Goal: Task Accomplishment & Management: Use online tool/utility

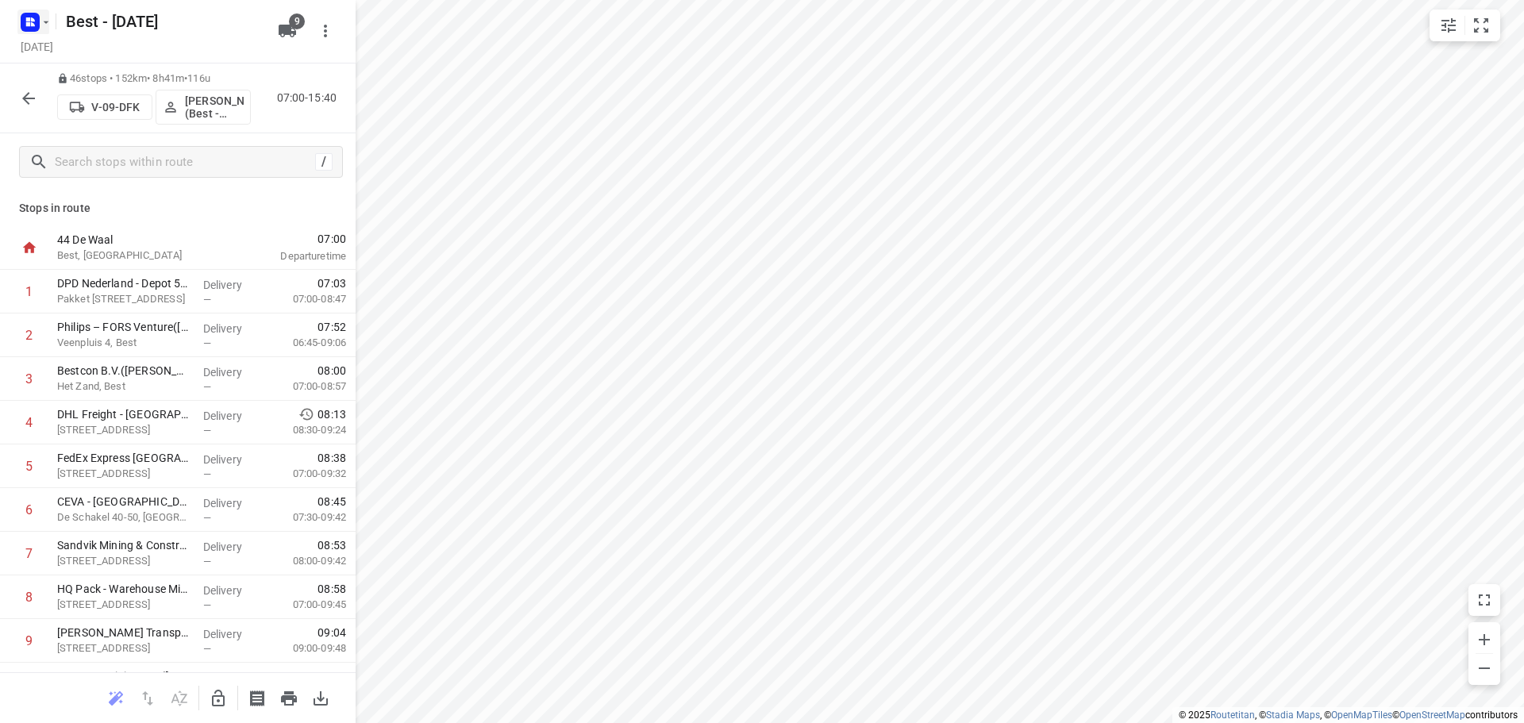
click at [41, 17] on icon "button" at bounding box center [46, 22] width 13 height 13
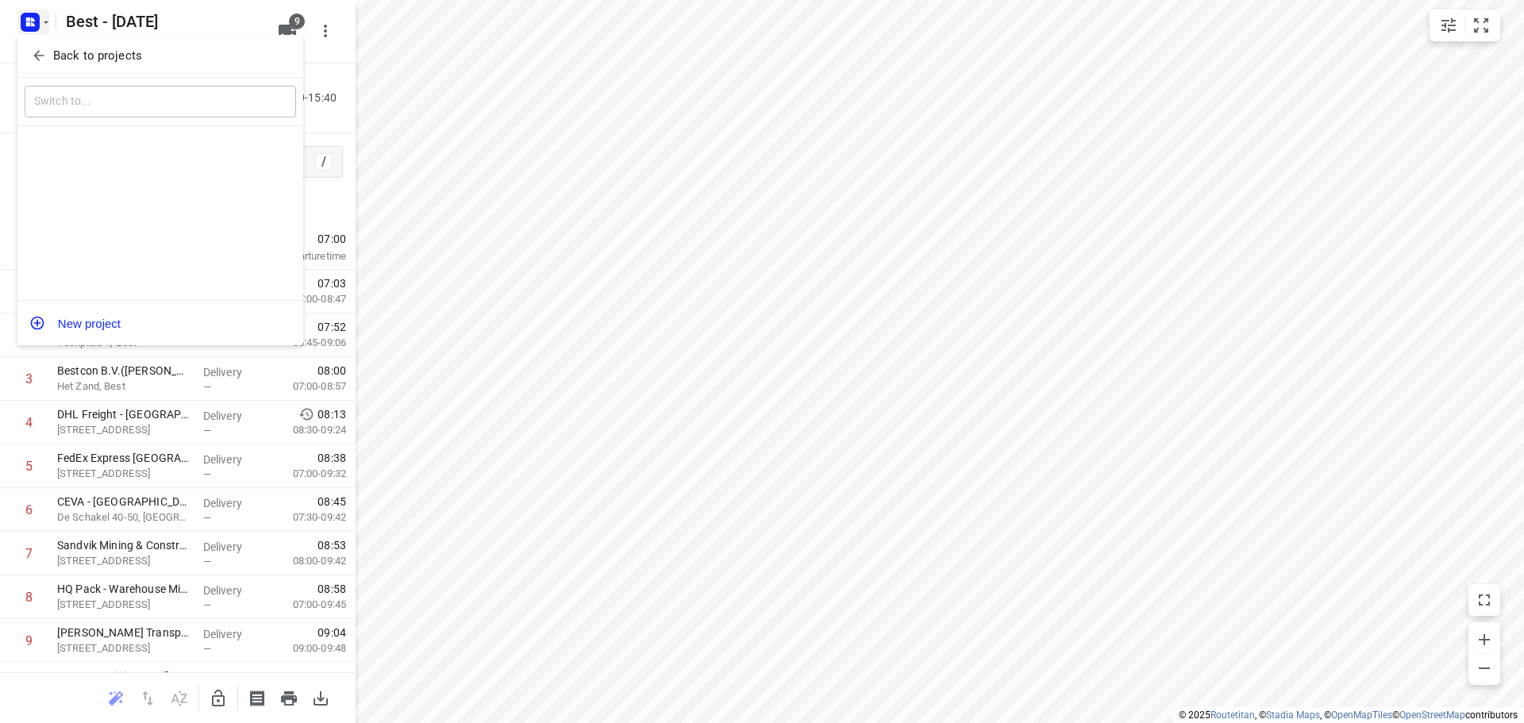
click at [48, 40] on div "Back to projects" at bounding box center [160, 56] width 286 height 43
click at [53, 49] on p "Back to projects" at bounding box center [97, 56] width 89 height 18
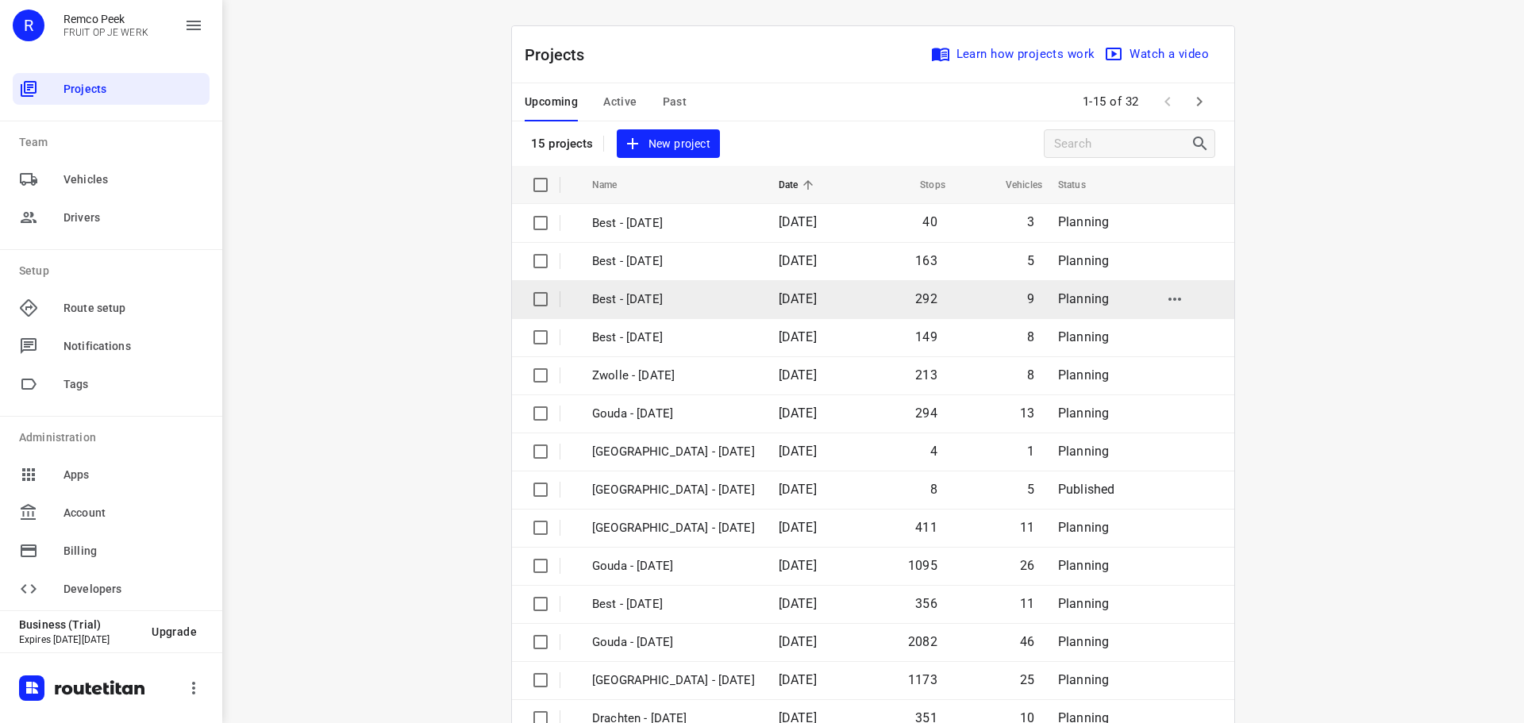
scroll to position [79, 0]
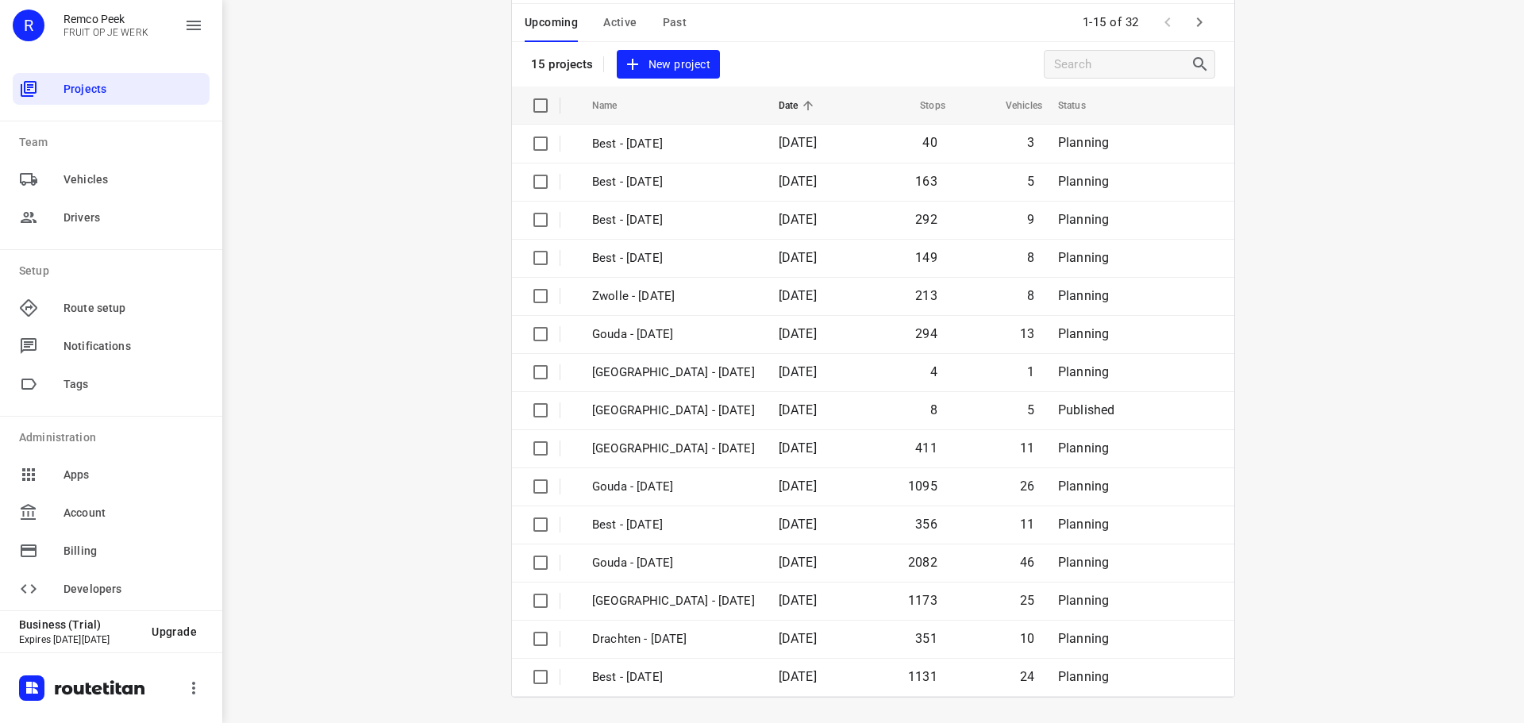
click at [1190, 17] on icon "button" at bounding box center [1199, 22] width 19 height 19
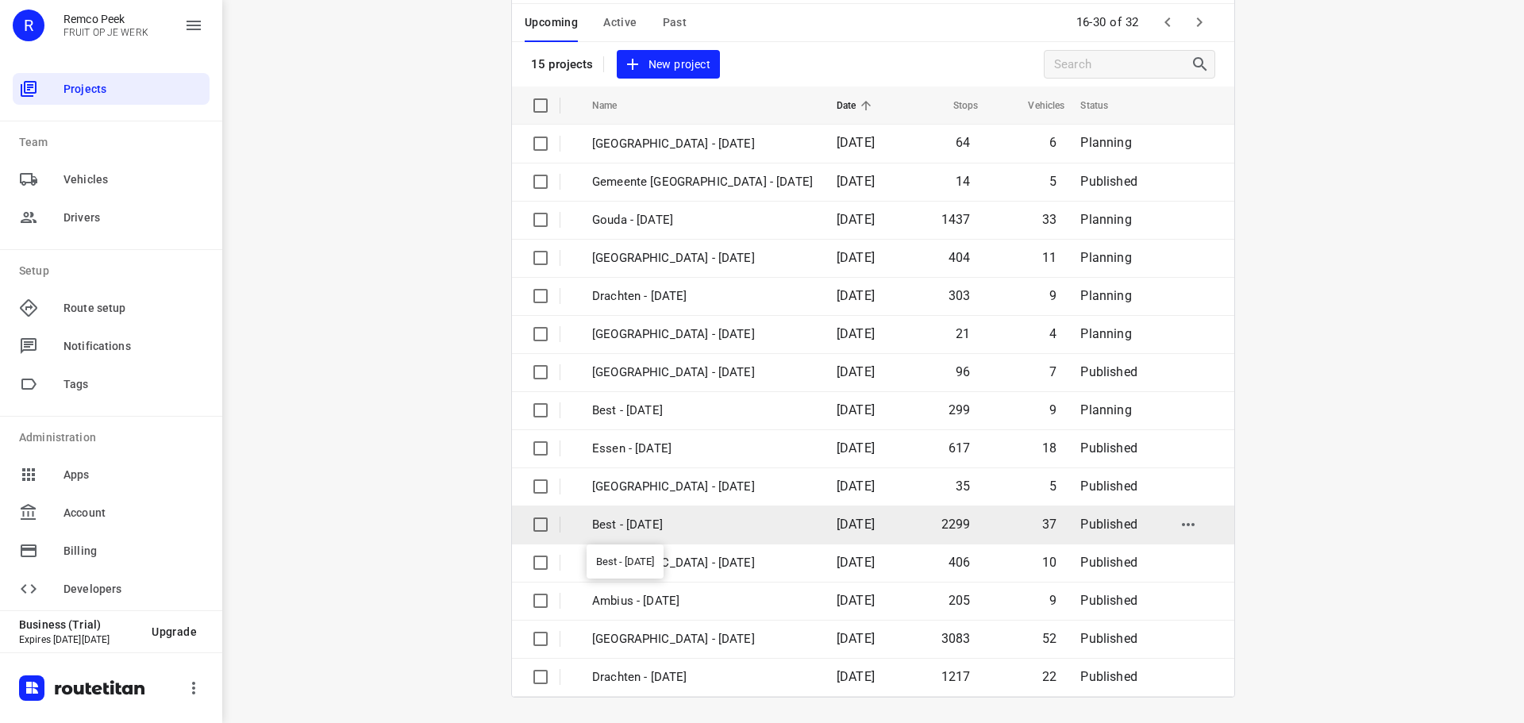
click at [675, 529] on p "Best - [DATE]" at bounding box center [702, 525] width 221 height 18
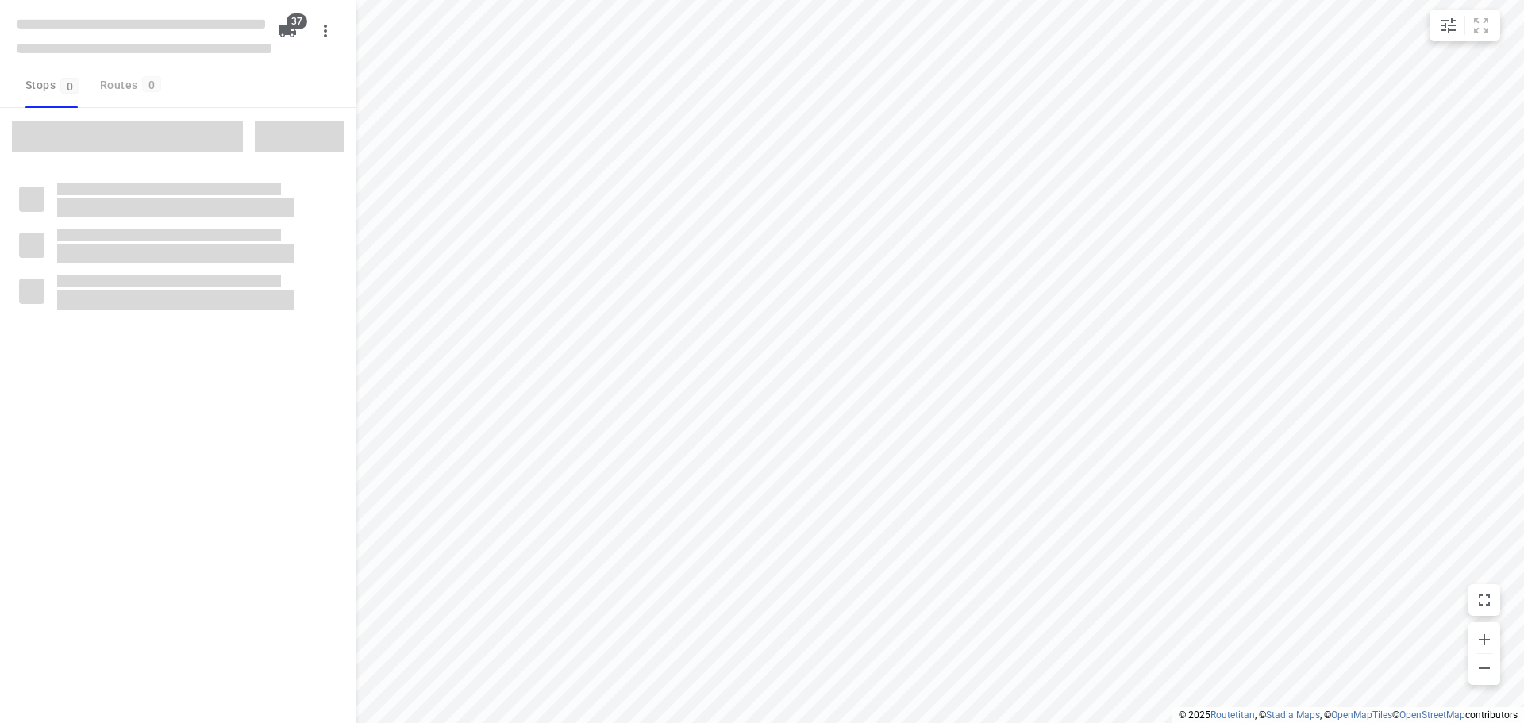
checkbox input "true"
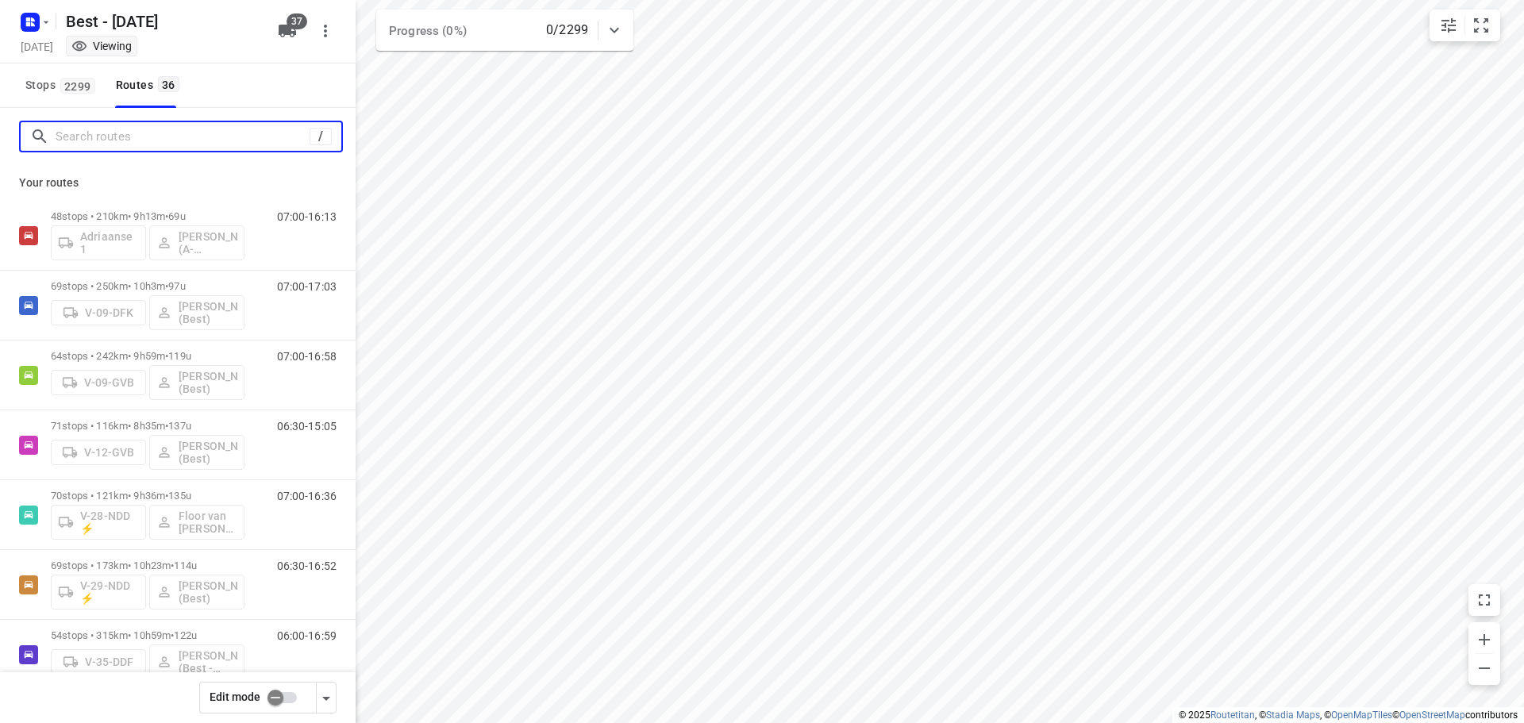
click at [163, 125] on input "Search routes" at bounding box center [183, 137] width 254 height 25
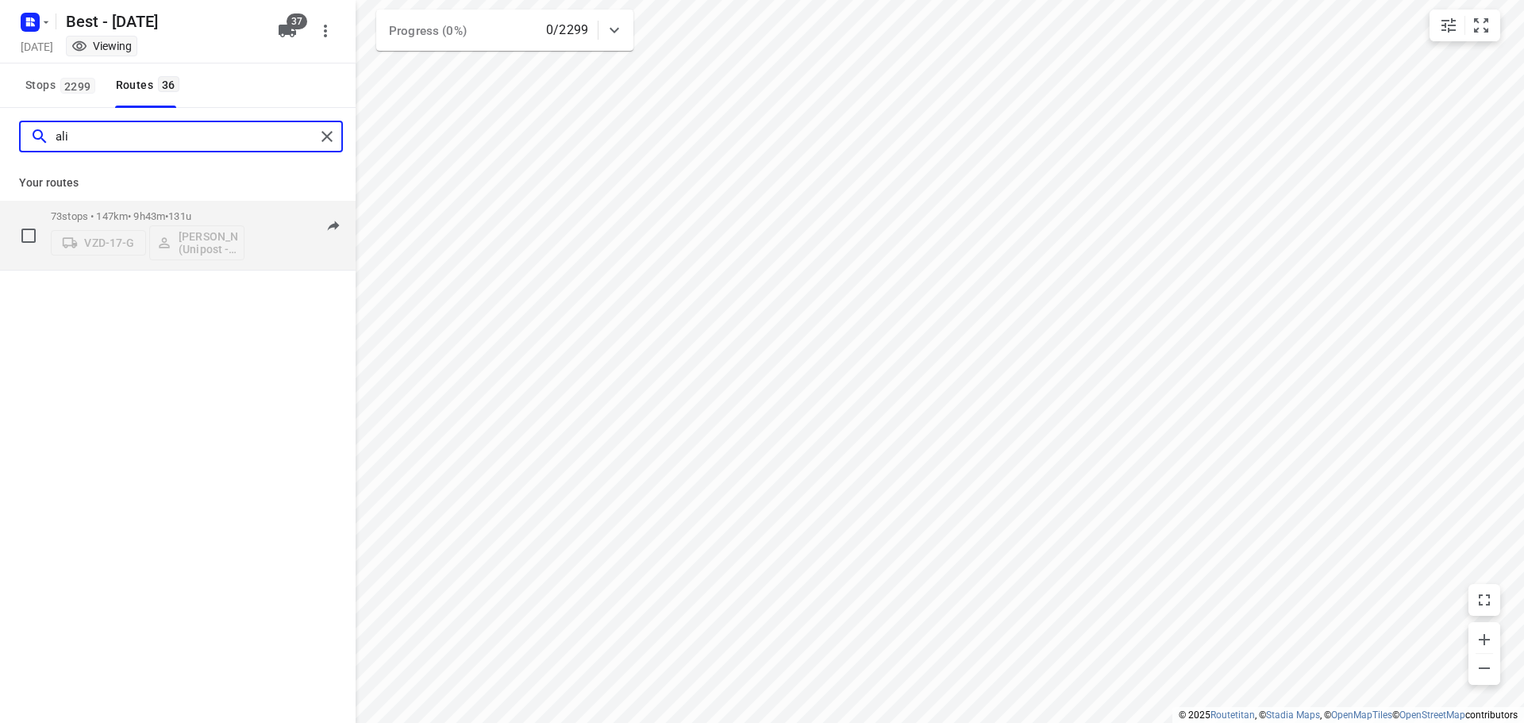
type input "ali"
click at [116, 213] on p "73 stops • 147km • 9h43m • 131u" at bounding box center [148, 216] width 194 height 12
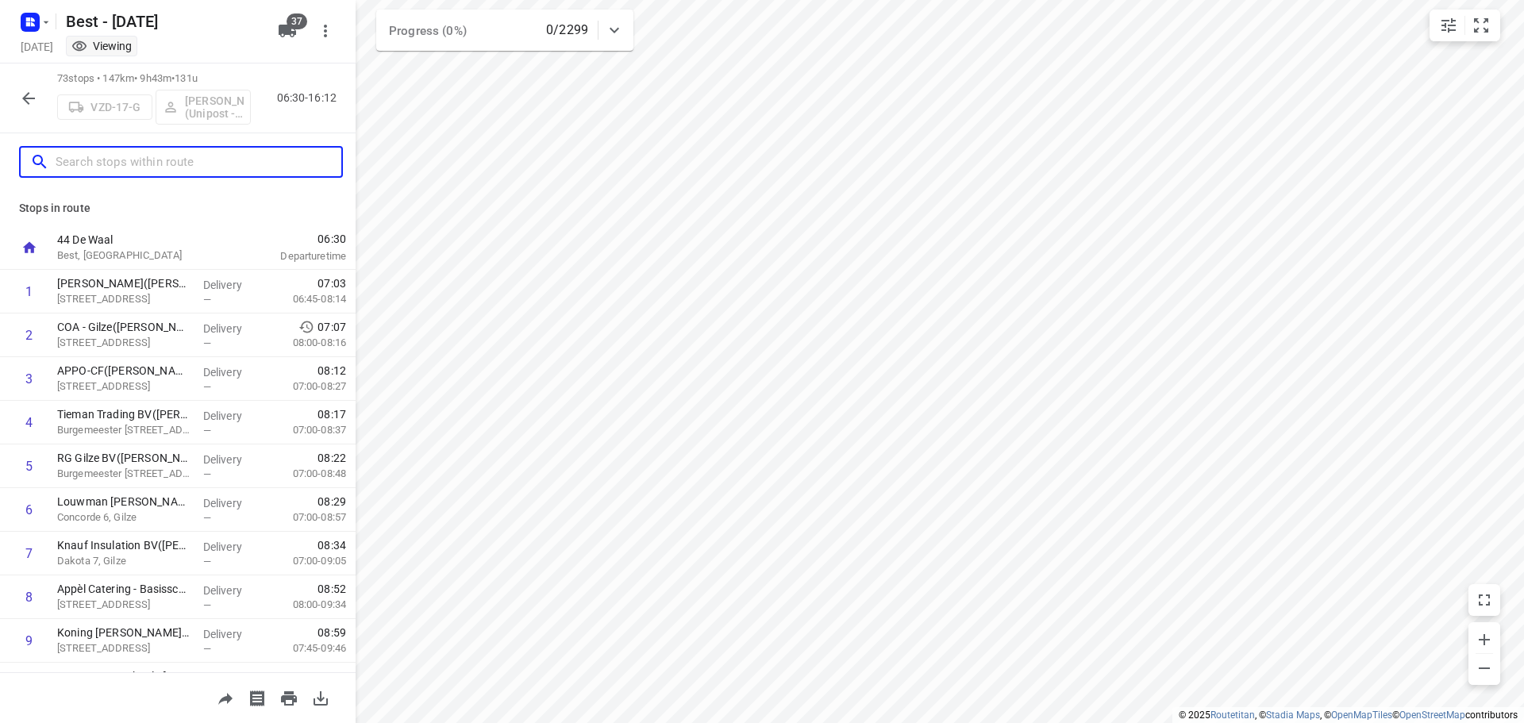
click at [157, 152] on input "text" at bounding box center [199, 162] width 286 height 25
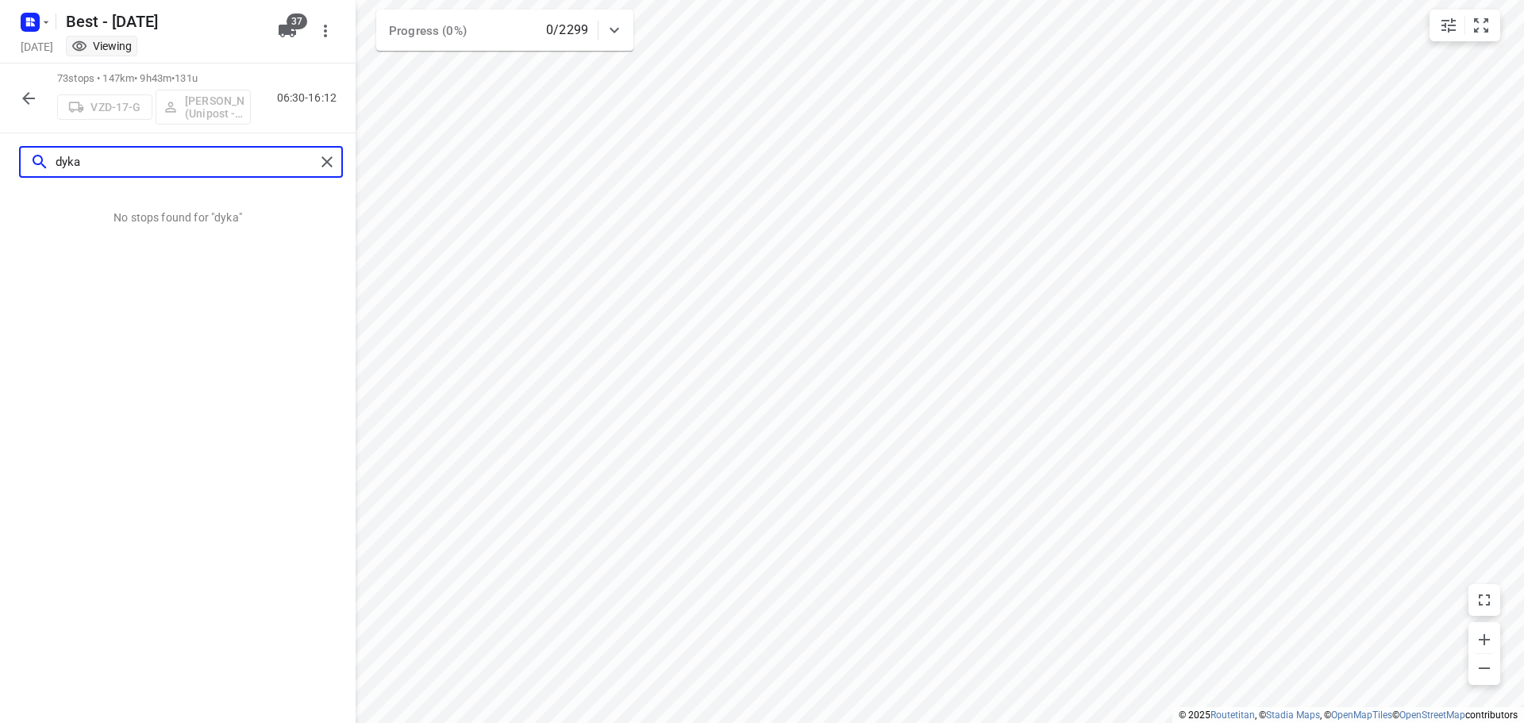
click at [308, 173] on input "dyka" at bounding box center [185, 162] width 259 height 25
type input "dyka"
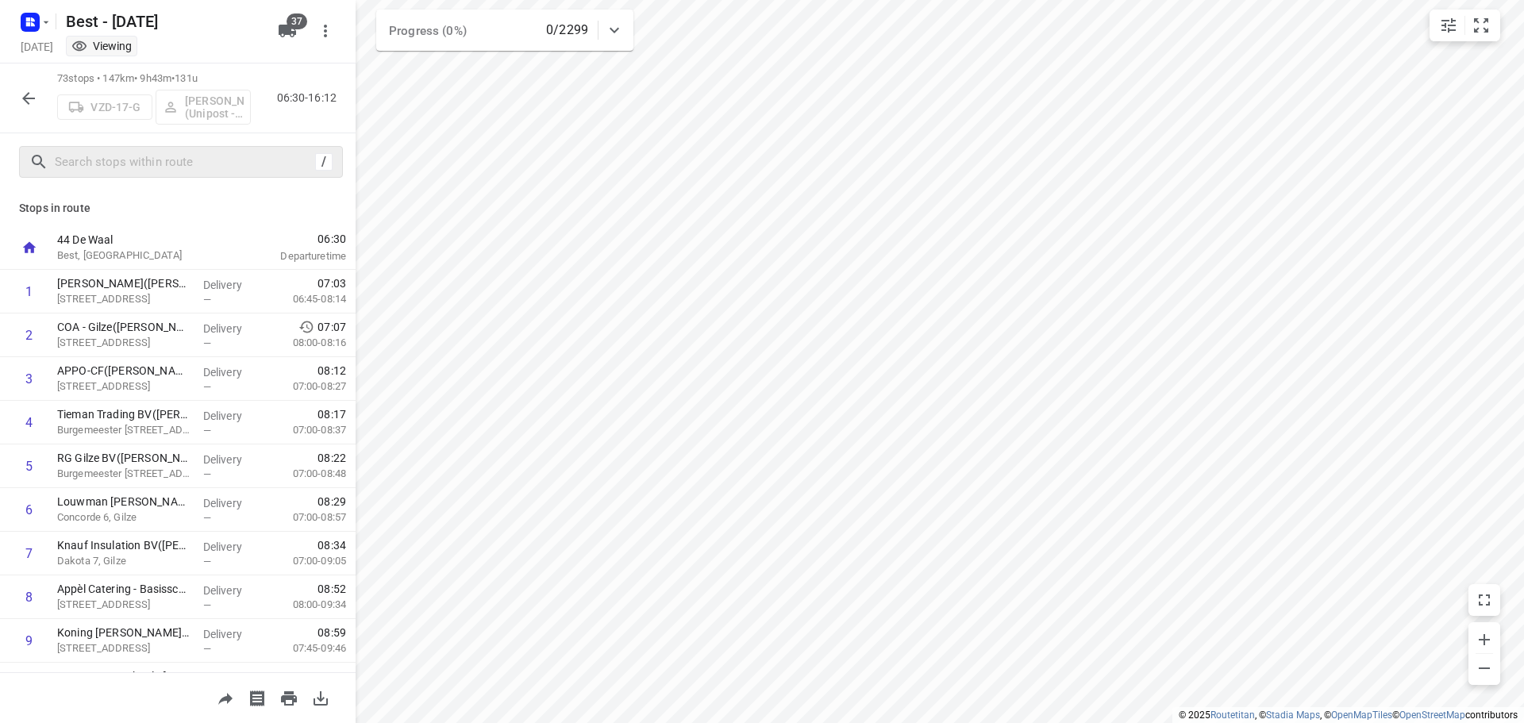
click at [0, 85] on div "73 stops • 147km • 9h43m • 131u VZD-17-G [PERSON_NAME] (Unipost - Best - ZZP) 0…" at bounding box center [178, 98] width 356 height 70
click at [15, 94] on button "button" at bounding box center [29, 99] width 32 height 32
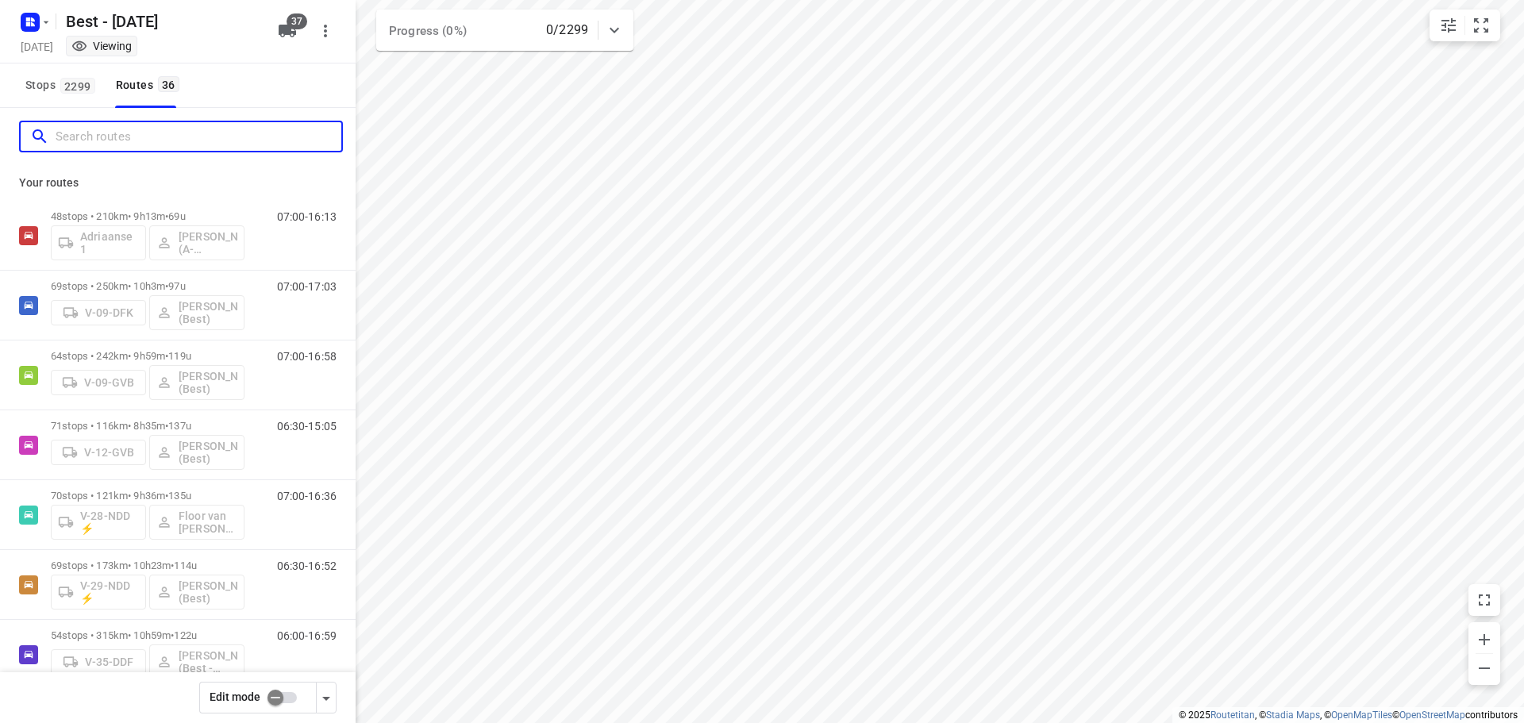
click at [64, 144] on input "Search routes" at bounding box center [199, 137] width 286 height 25
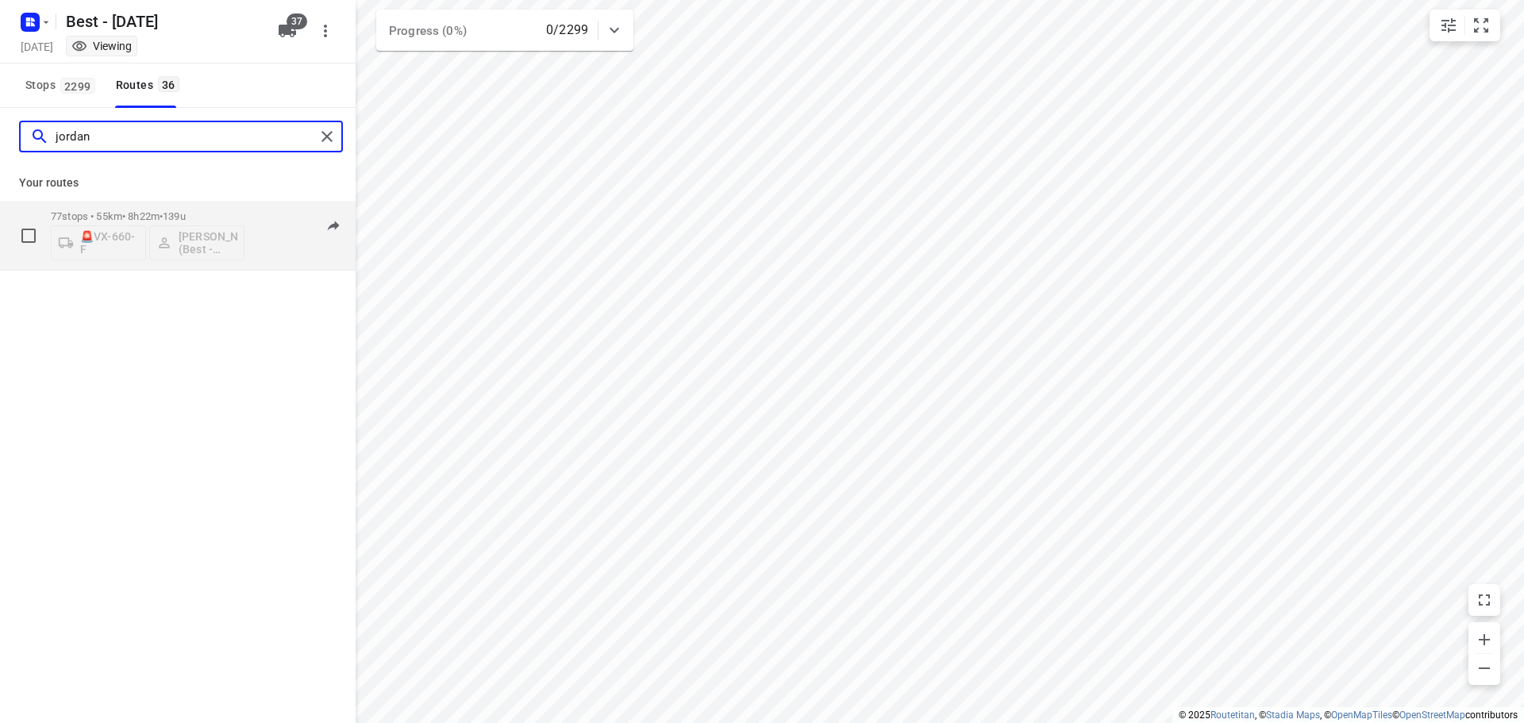
type input "jordan"
click at [77, 217] on p "77 stops • 55km • 8h22m • 139u" at bounding box center [148, 216] width 194 height 12
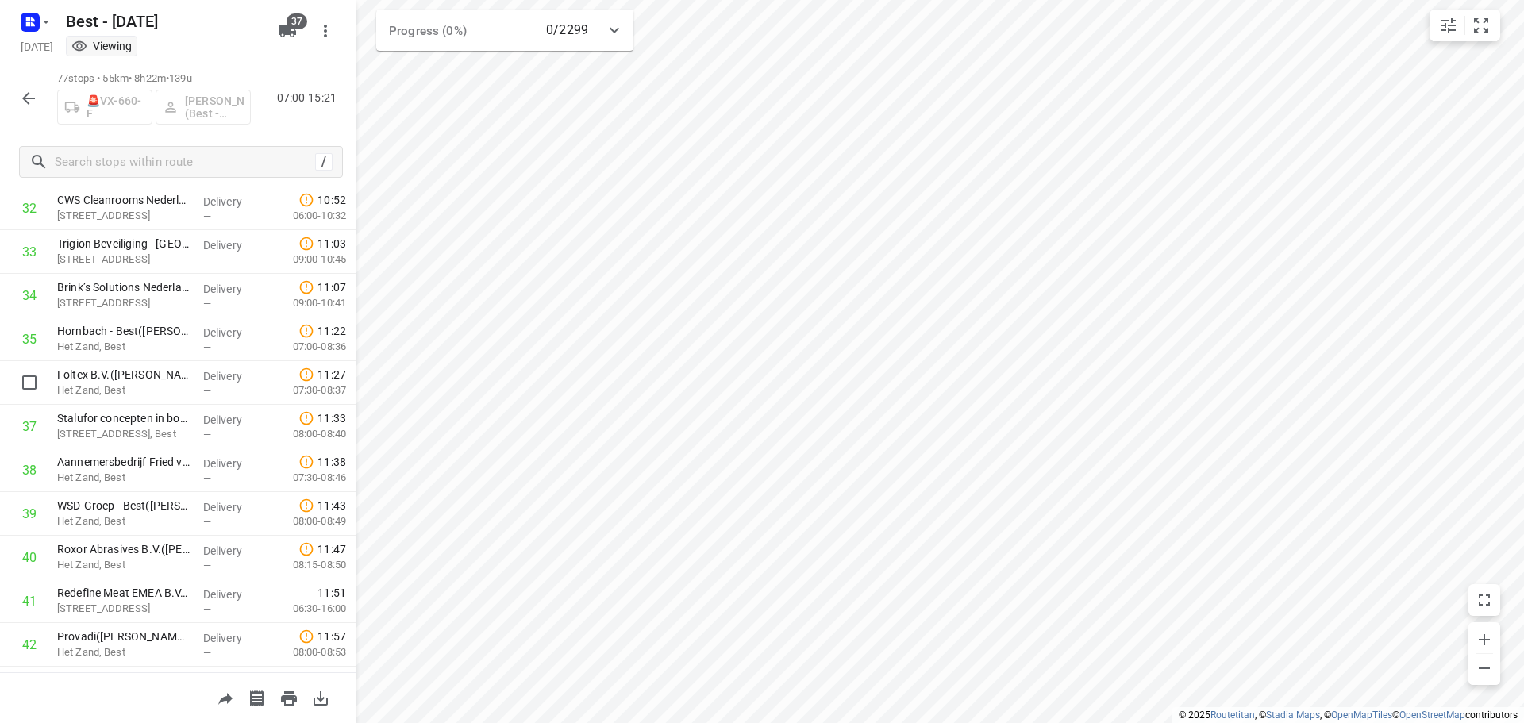
scroll to position [1349, 0]
